Goal: Navigation & Orientation: Find specific page/section

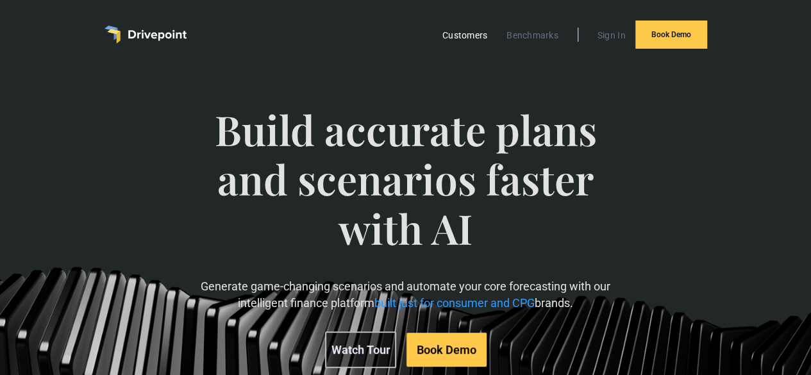
click at [480, 36] on link "Customers" at bounding box center [465, 35] width 58 height 17
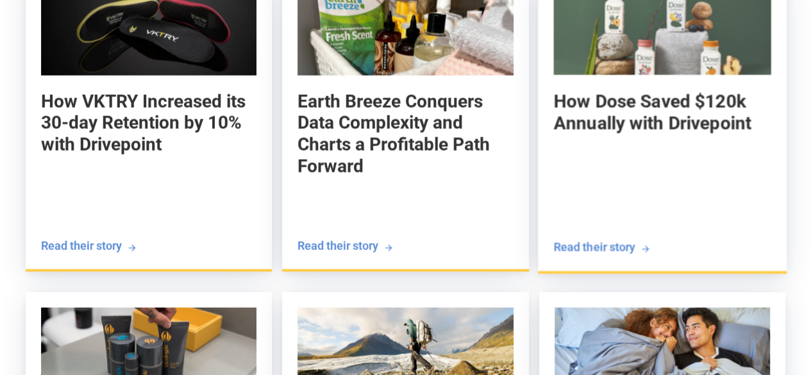
scroll to position [1475, 0]
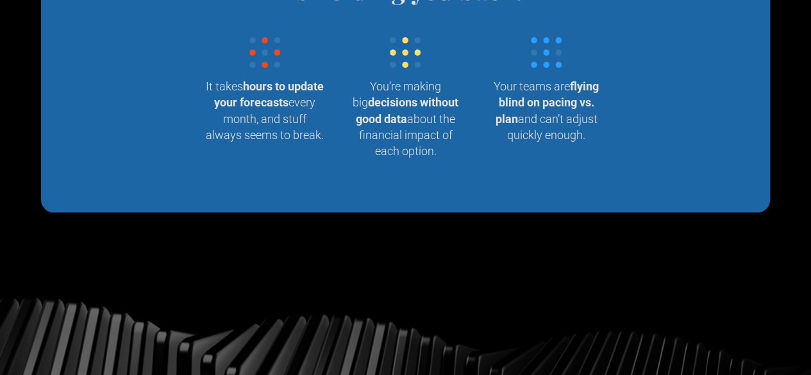
scroll to position [1411, 0]
